Goal: Information Seeking & Learning: Stay updated

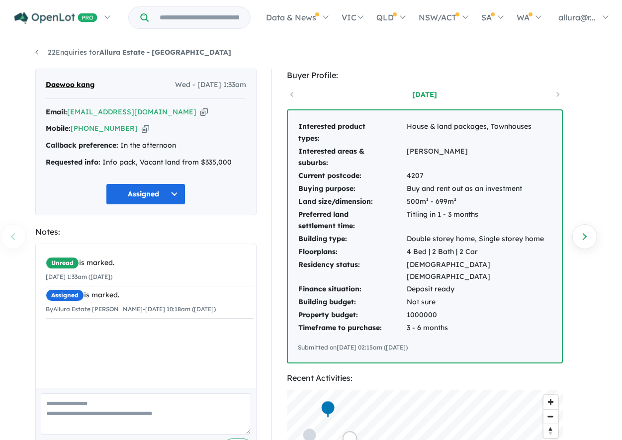
click at [251, 436] on div "By Allura Estate Daley Add" at bounding box center [146, 423] width 220 height 70
drag, startPoint x: 251, startPoint y: 439, endPoint x: 252, endPoint y: 548, distance: 108.4
click at [252, 440] on html "Skip to main content Homepage My Dashboard (1) Buyer Demand Index Suburb/Counci…" at bounding box center [311, 220] width 622 height 440
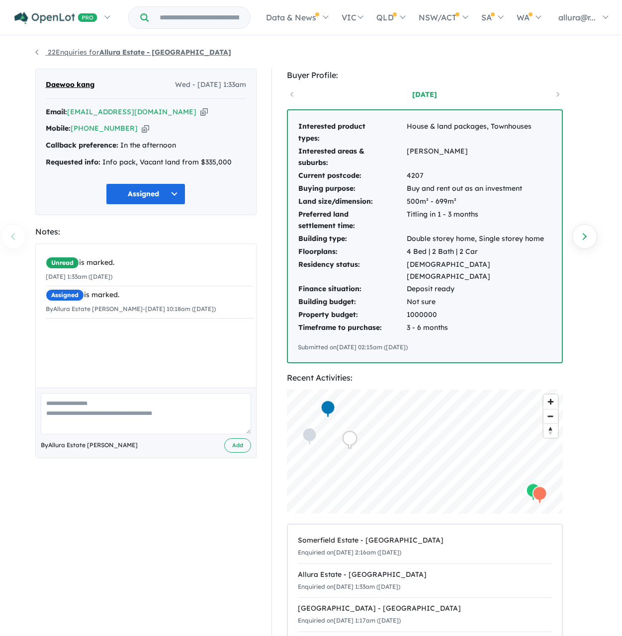
click at [81, 51] on link "22 Enquiries for Allura Estate - Bundamba" at bounding box center [133, 52] width 196 height 9
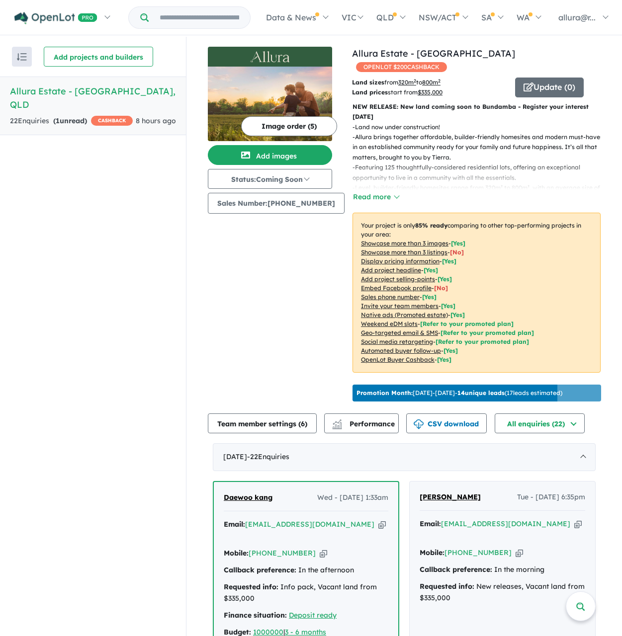
click at [77, 116] on strong "( 1 unread)" at bounding box center [70, 120] width 34 height 9
click at [36, 91] on h5 "Allura Estate - Bundamba , QLD" at bounding box center [93, 97] width 166 height 27
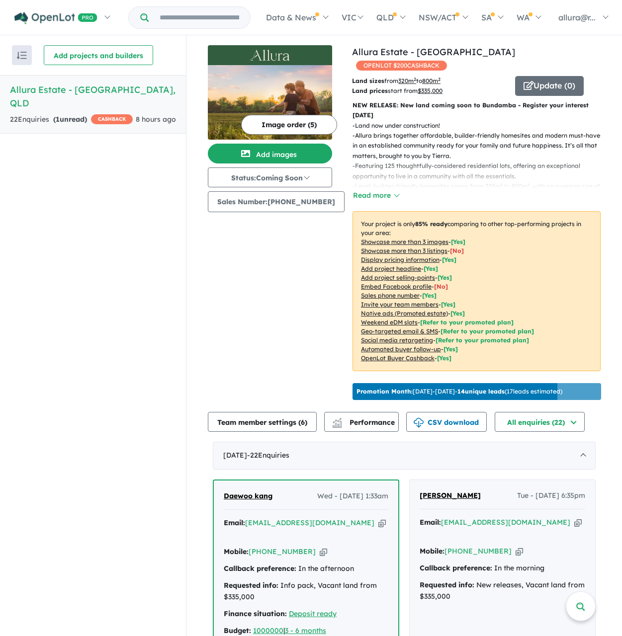
click at [65, 115] on strong "( 1 unread)" at bounding box center [70, 119] width 34 height 9
click at [34, 114] on div "22 Enquir ies ( 1 unread) CASHBACK" at bounding box center [71, 120] width 123 height 12
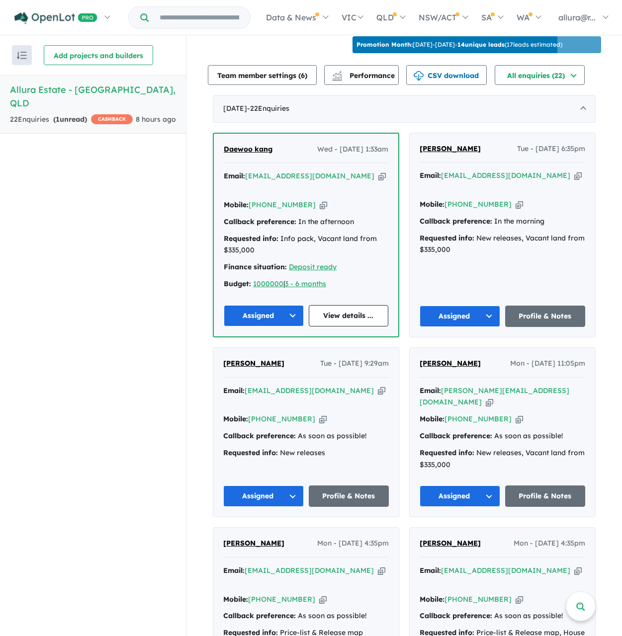
scroll to position [348, 0]
